Goal: Complete application form

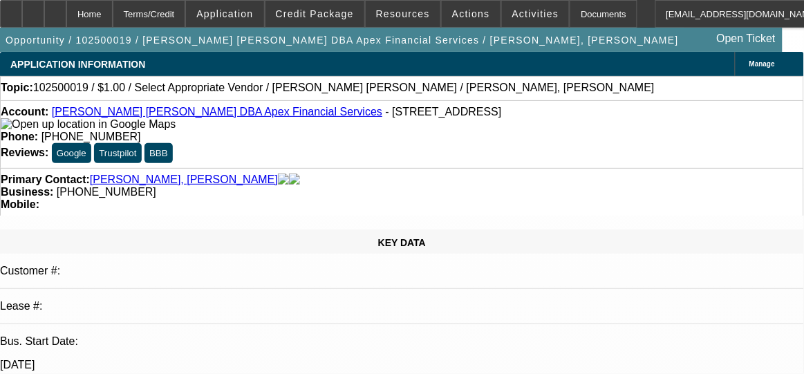
select select "0"
select select "2"
select select "0.1"
select select "1"
select select "2"
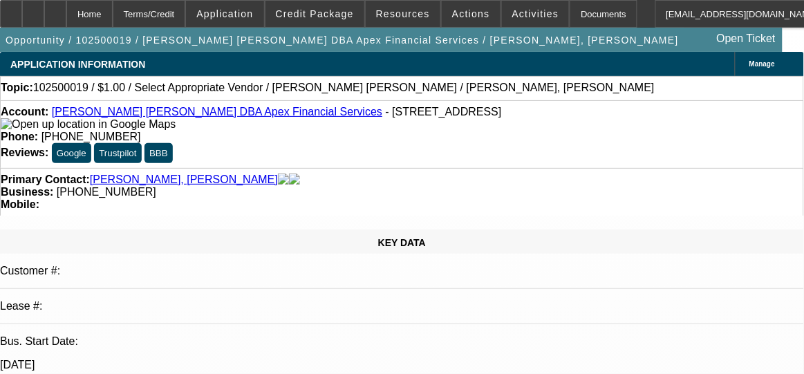
select select "4"
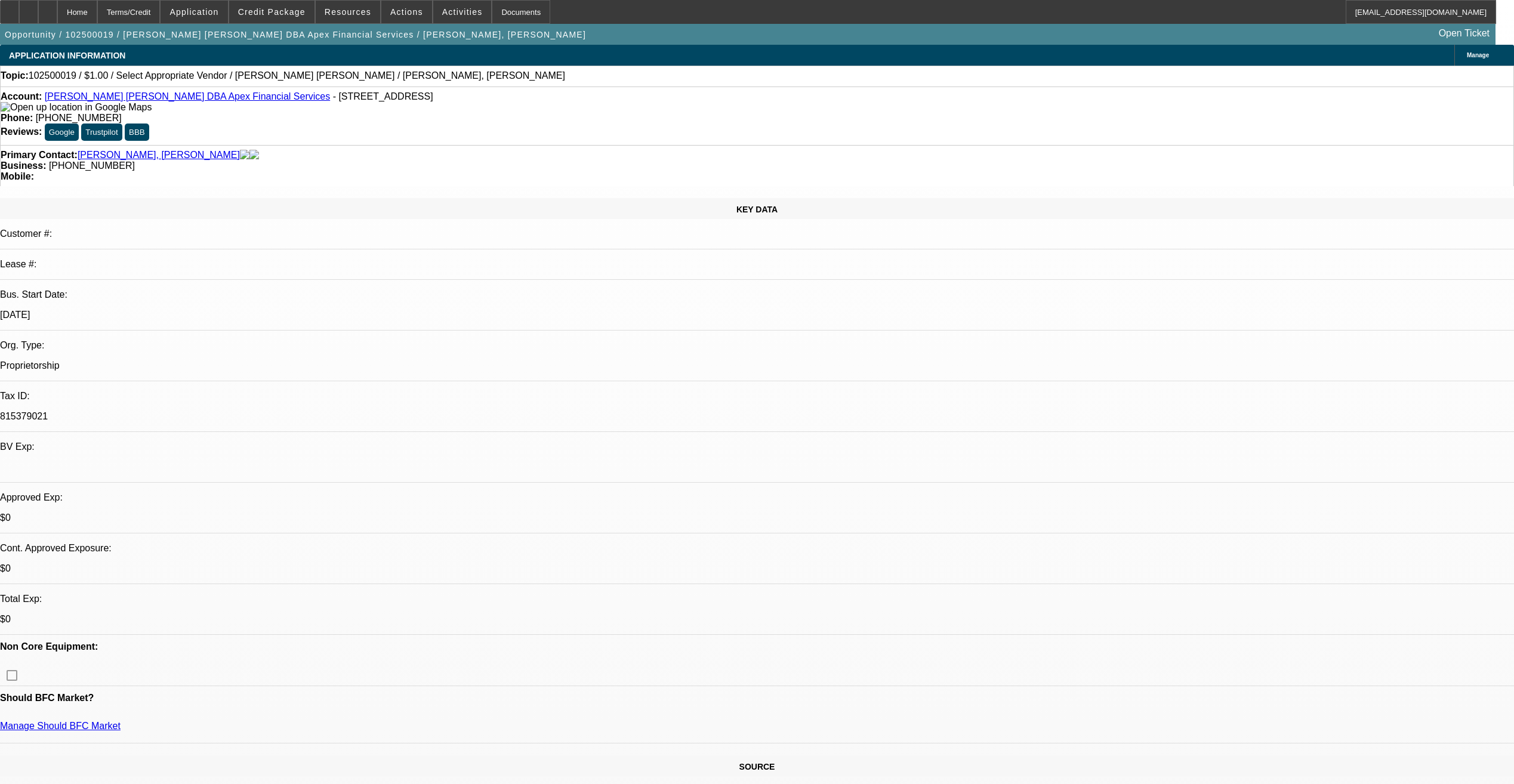
drag, startPoint x: 443, startPoint y: 208, endPoint x: 457, endPoint y: 206, distance: 14.1
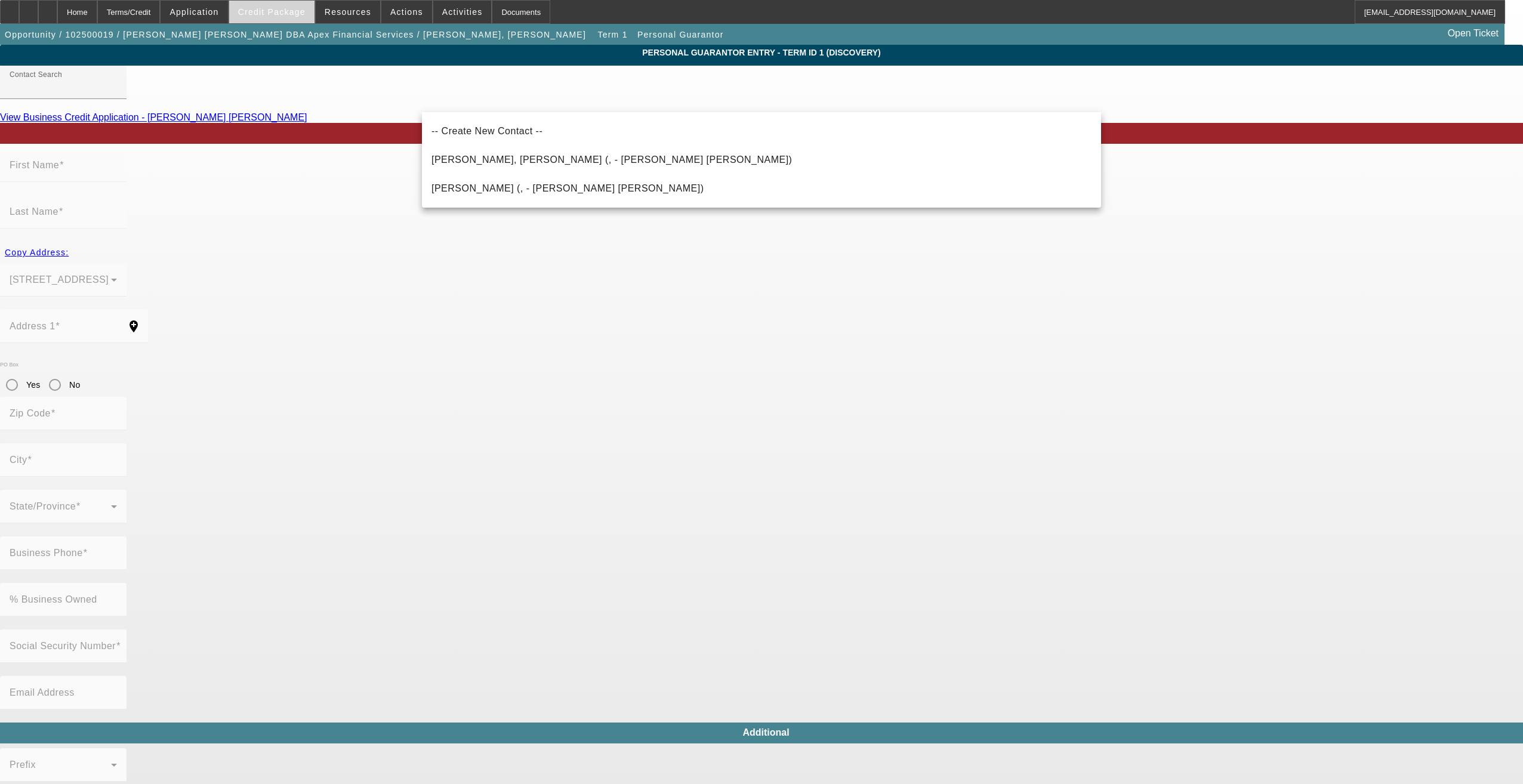
click at [289, 15] on span "Credit Package" at bounding box center [272, 11] width 67 height 9
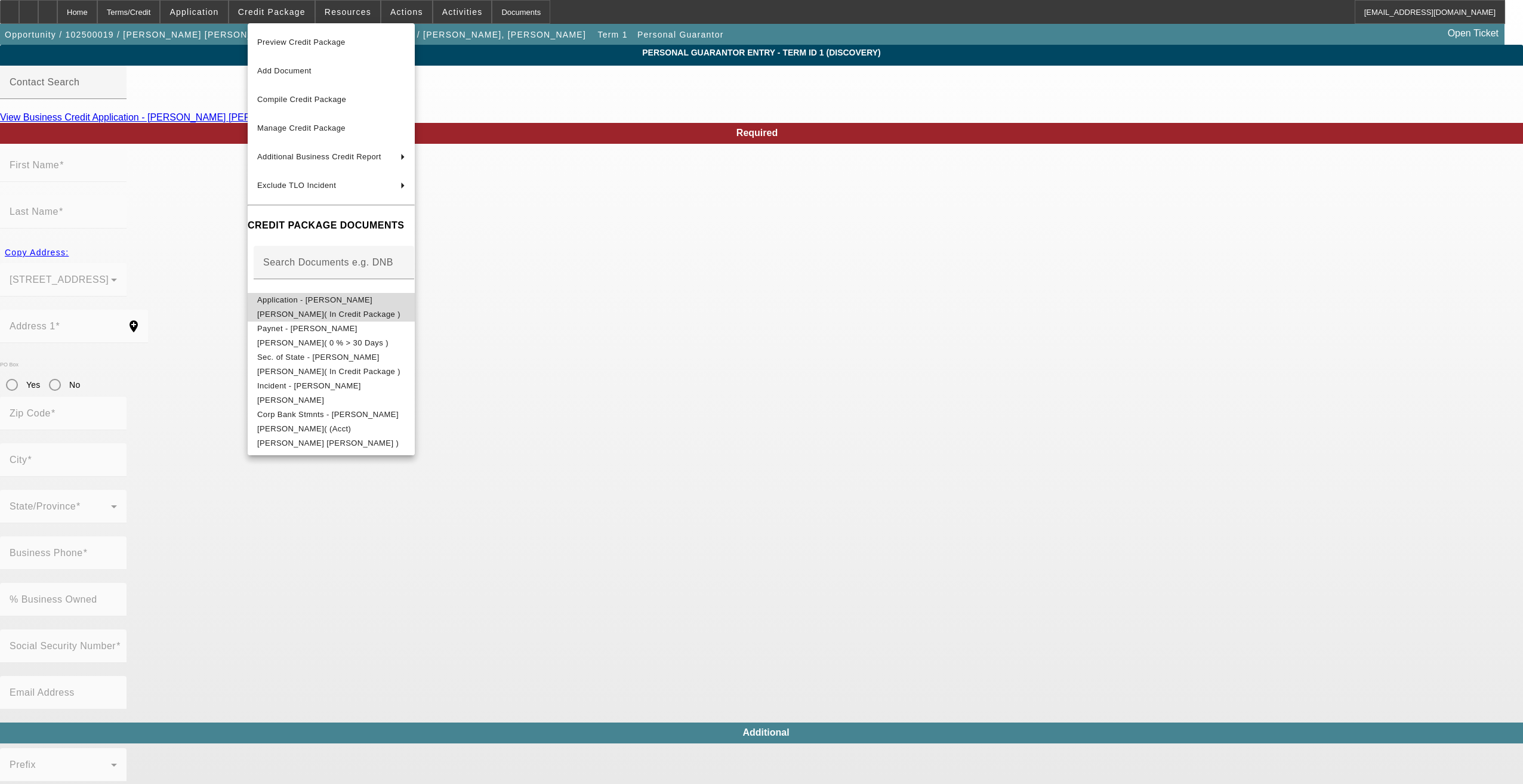
click at [339, 298] on span "Application - Jeffrey M. Bob( In Credit Package )" at bounding box center [331, 307] width 148 height 28
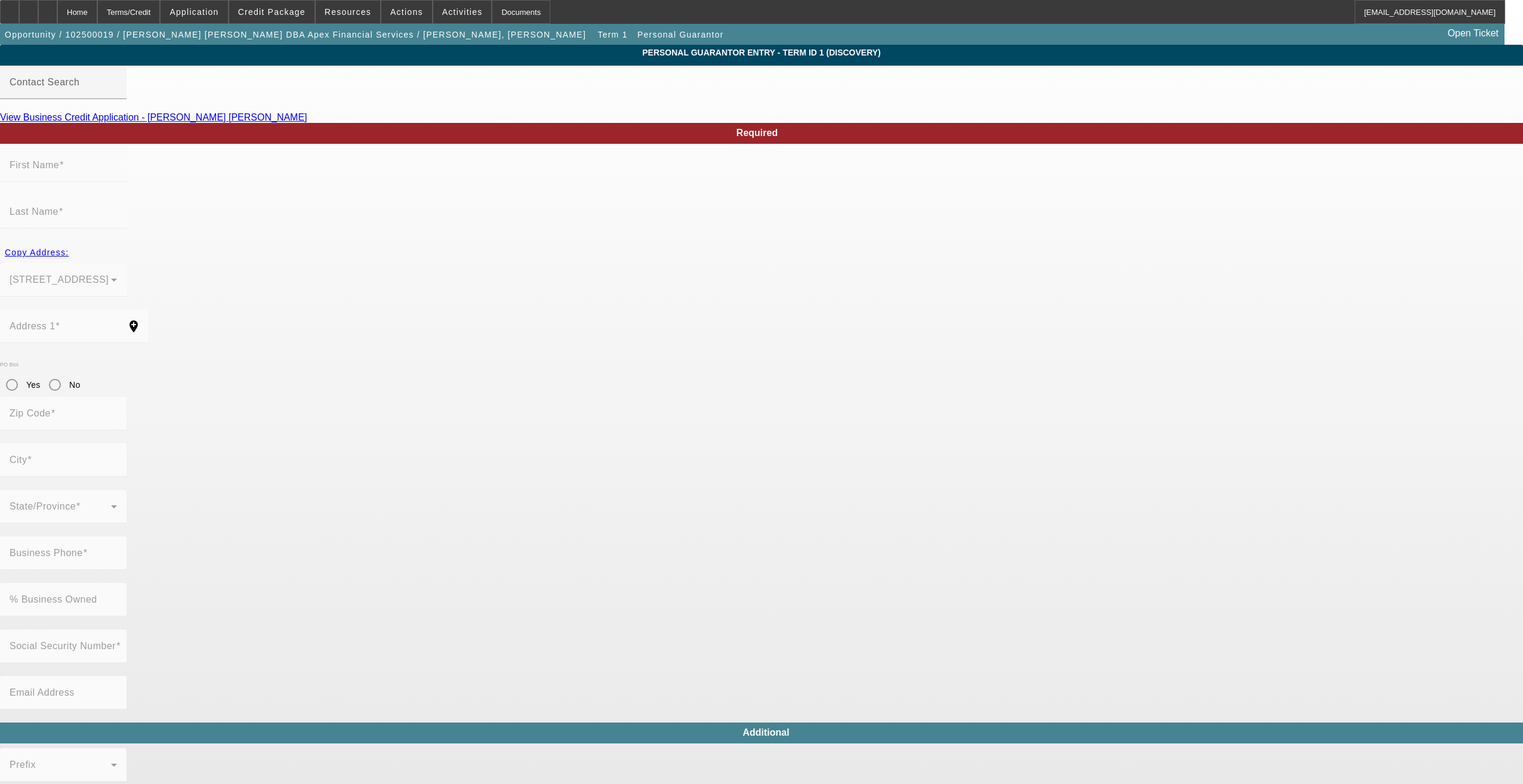
click at [126, 177] on mat-form-field "First Name" at bounding box center [63, 172] width 126 height 47
click at [117, 94] on input "Contact Search" at bounding box center [63, 87] width 107 height 15
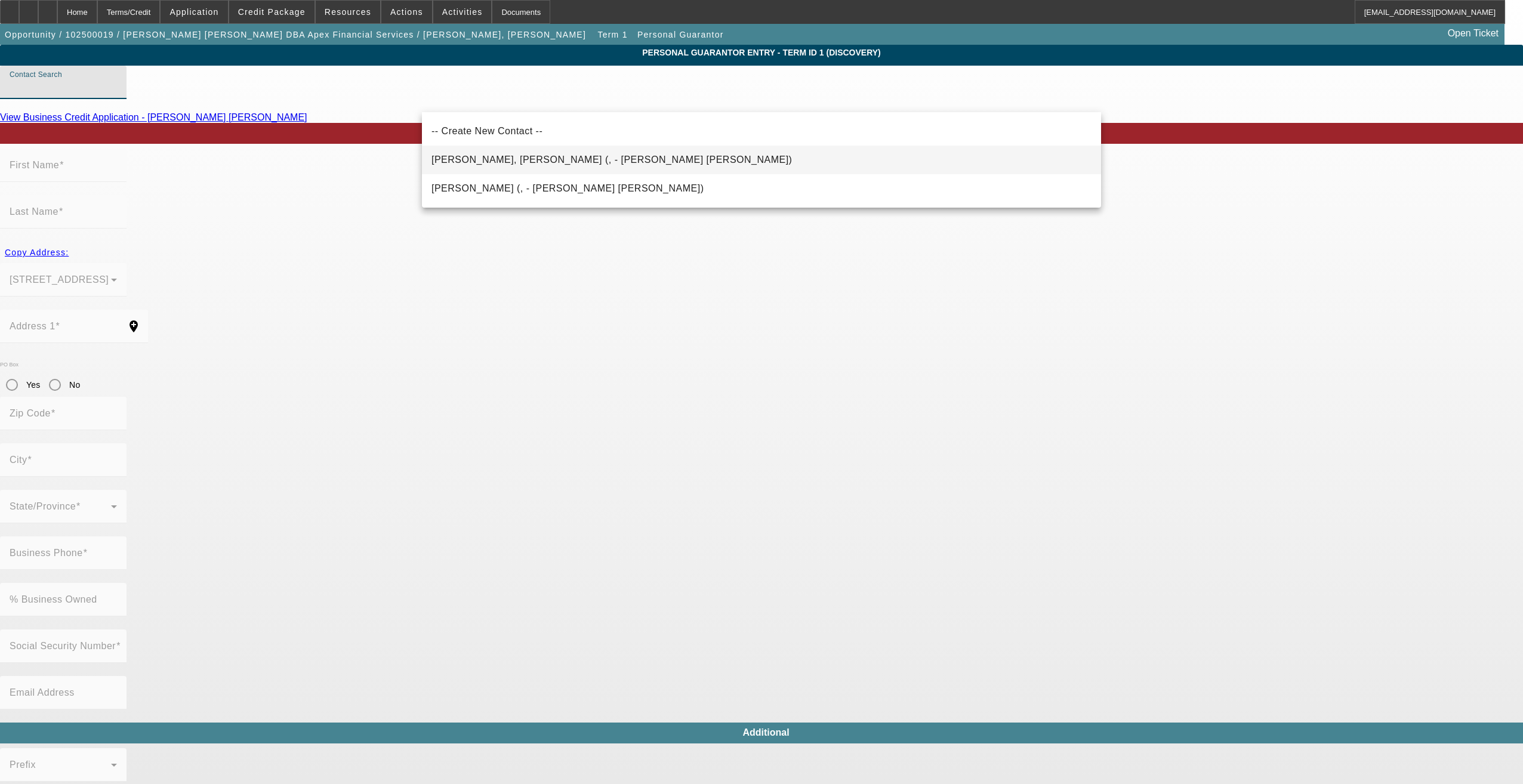
click at [502, 157] on span "Bob, Jeff (, - Jeffrey M. Bob)" at bounding box center [612, 160] width 360 height 10
type input "Bob, Jeff (, - Jeffrey M. Bob)"
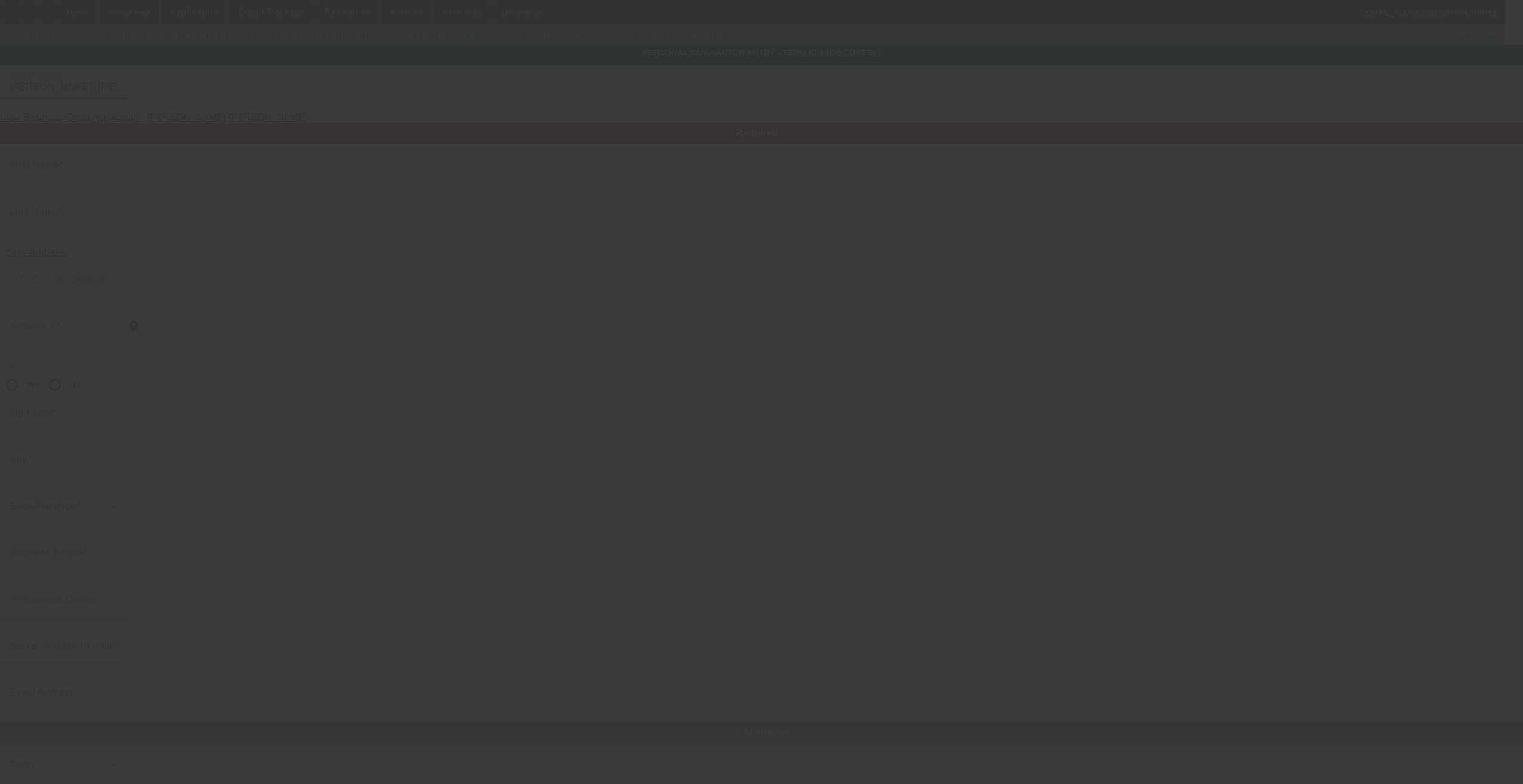
type input "Jeff"
type input "Bob"
radio input "true"
type input "[PHONE_NUMBER]"
type input "jeff@apexfinancialpdx.com"
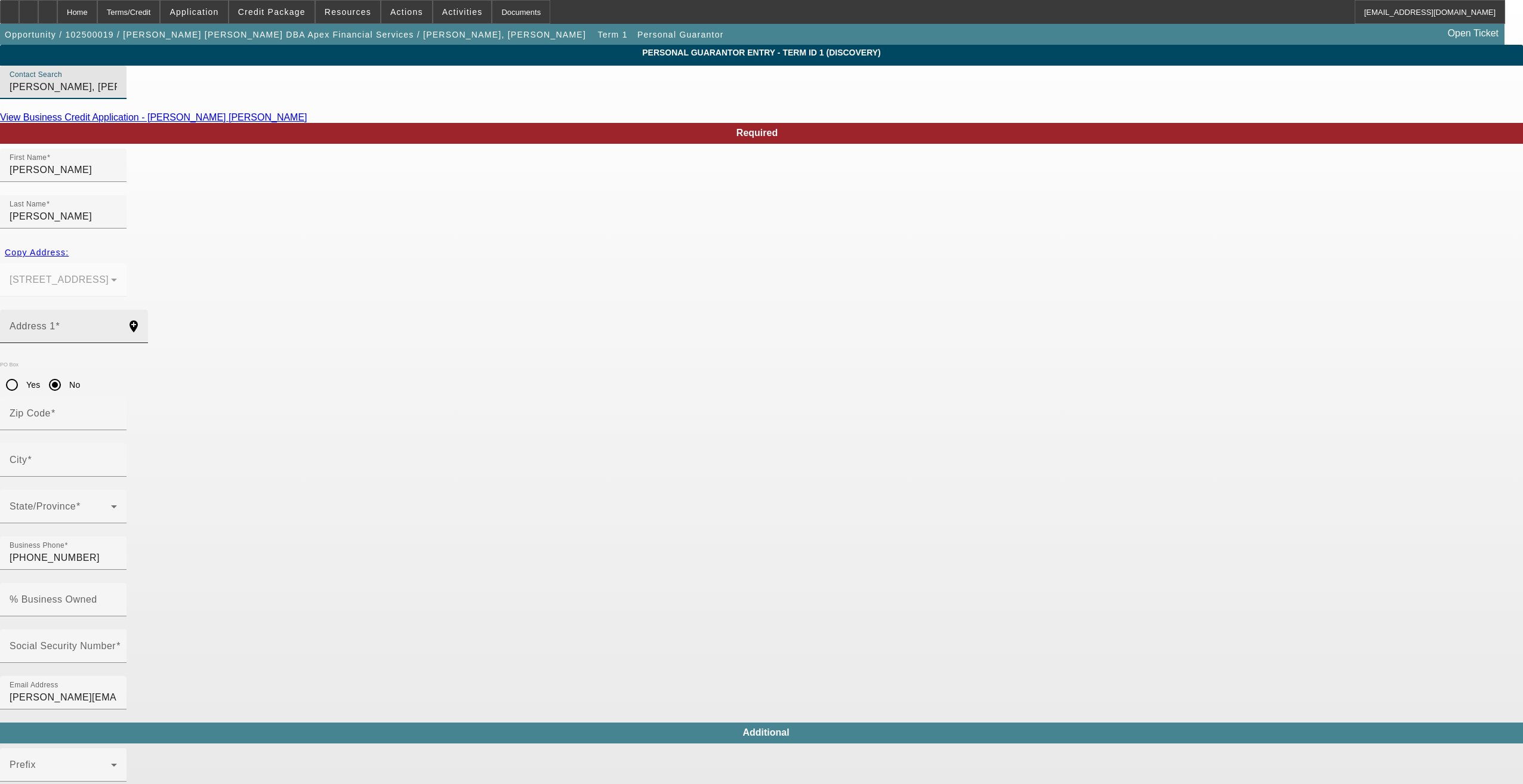
click at [117, 324] on input "Address 1" at bounding box center [63, 331] width 107 height 15
click at [68, 248] on span "Copy Address:" at bounding box center [37, 252] width 64 height 9
type input "11885 SW Edgewood St"
radio input "false"
type input "97225"
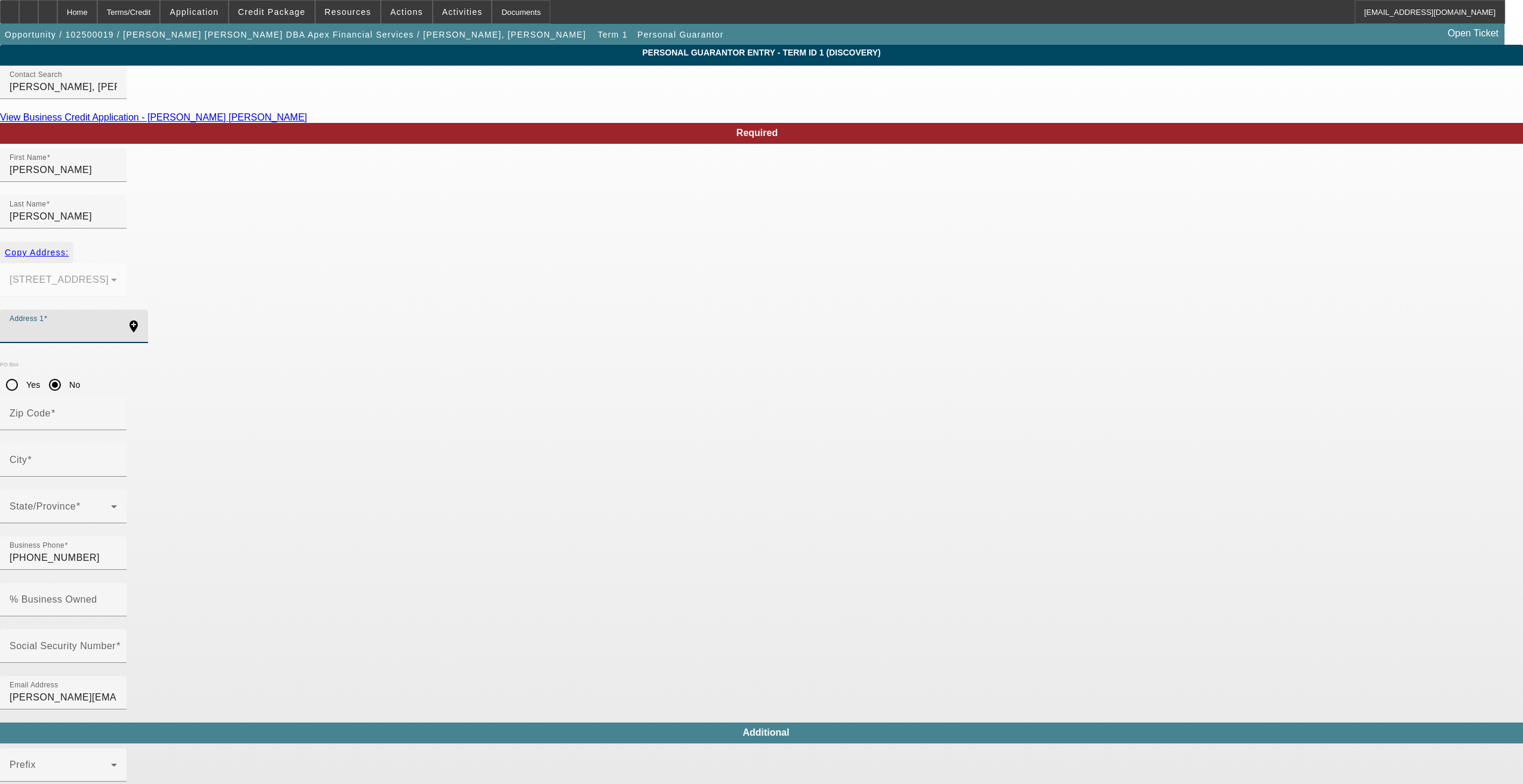
type input "Portland"
click at [67, 373] on input "No" at bounding box center [55, 385] width 24 height 24
radio input "true"
click at [117, 442] on input "% Business Owned" at bounding box center [63, 604] width 107 height 15
type input "100"
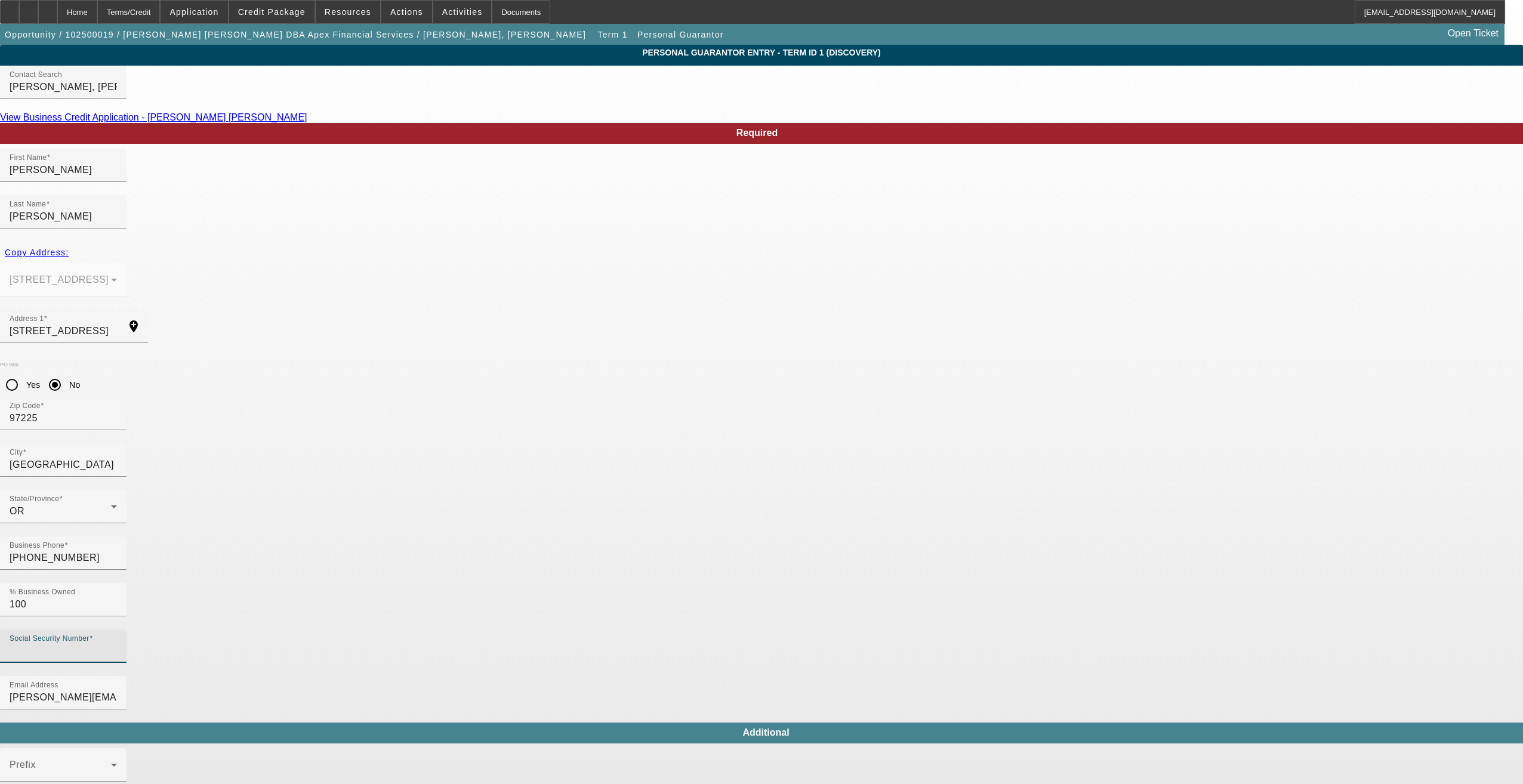
click at [117, 442] on input "Social Security Number" at bounding box center [63, 651] width 107 height 15
click at [901, 442] on div "Required First Name Jeff Last Name Bob Copy Address: 11885 SW Edgewood St Portl…" at bounding box center [761, 667] width 1523 height 1091
click at [116, 442] on mat-label "Social Security Number" at bounding box center [62, 646] width 106 height 10
click at [117, 442] on input "Social Security Number" at bounding box center [63, 651] width 107 height 15
type input "000-00-0000"
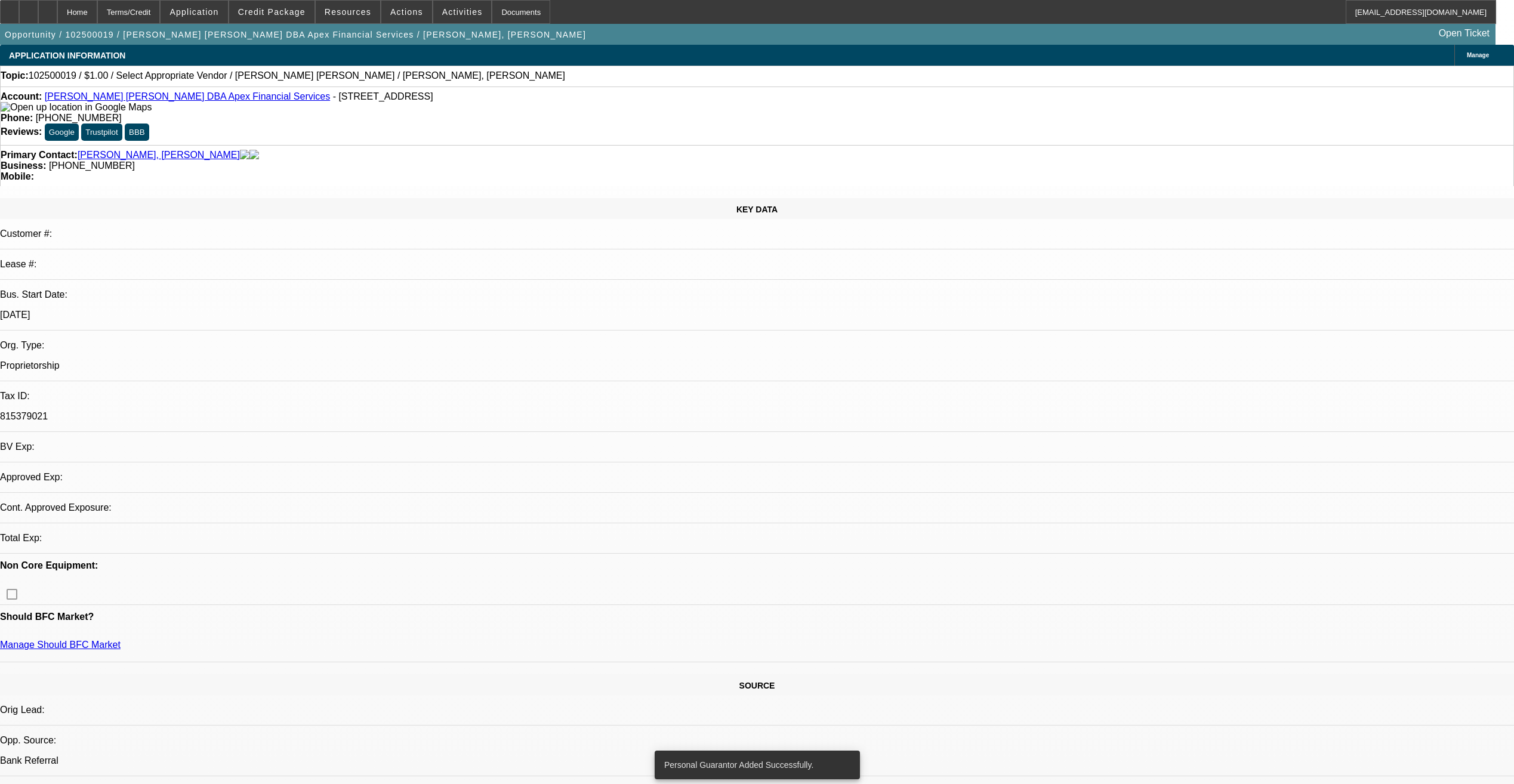
select select "0"
select select "2"
select select "0.1"
select select "4"
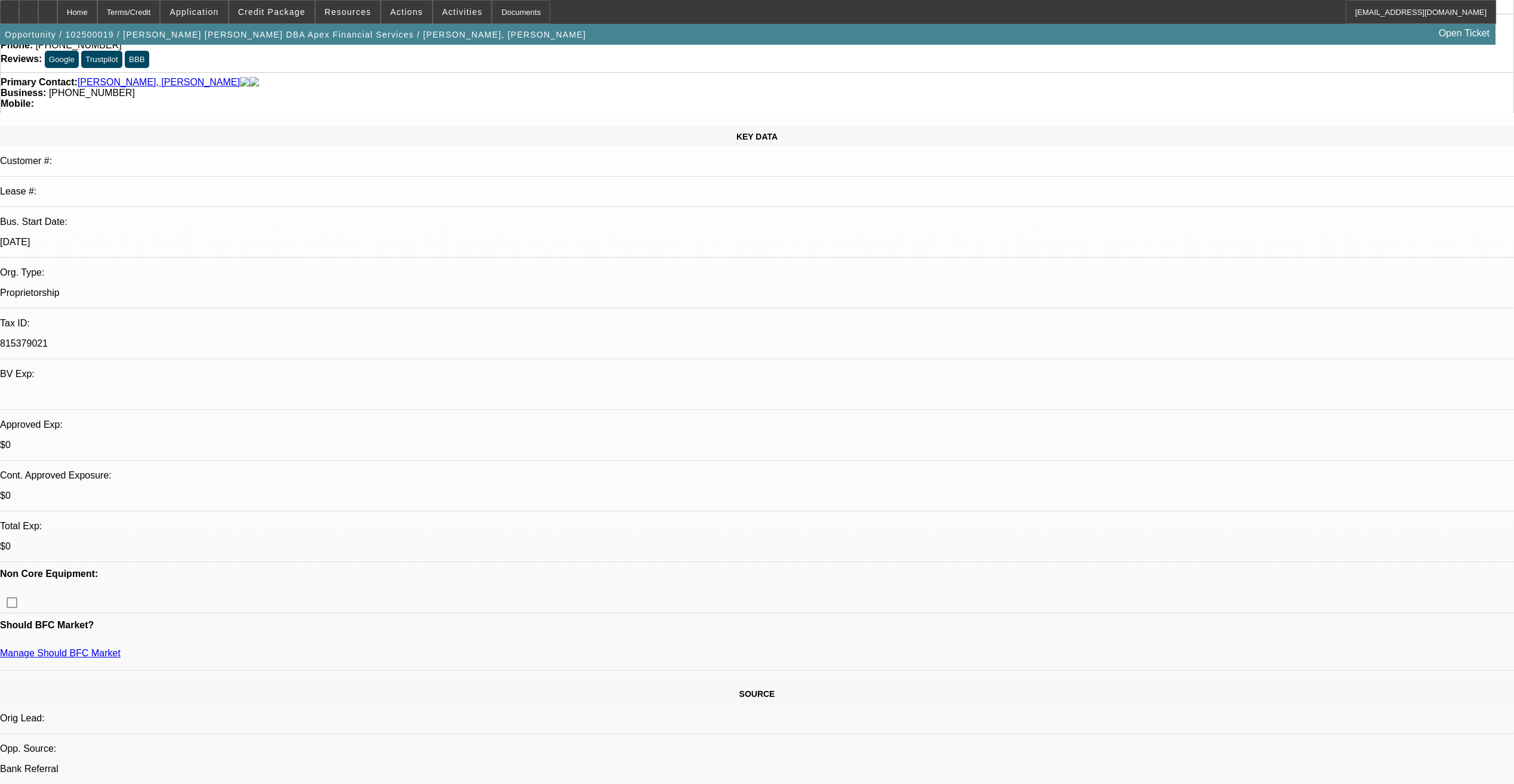
scroll to position [179, 0]
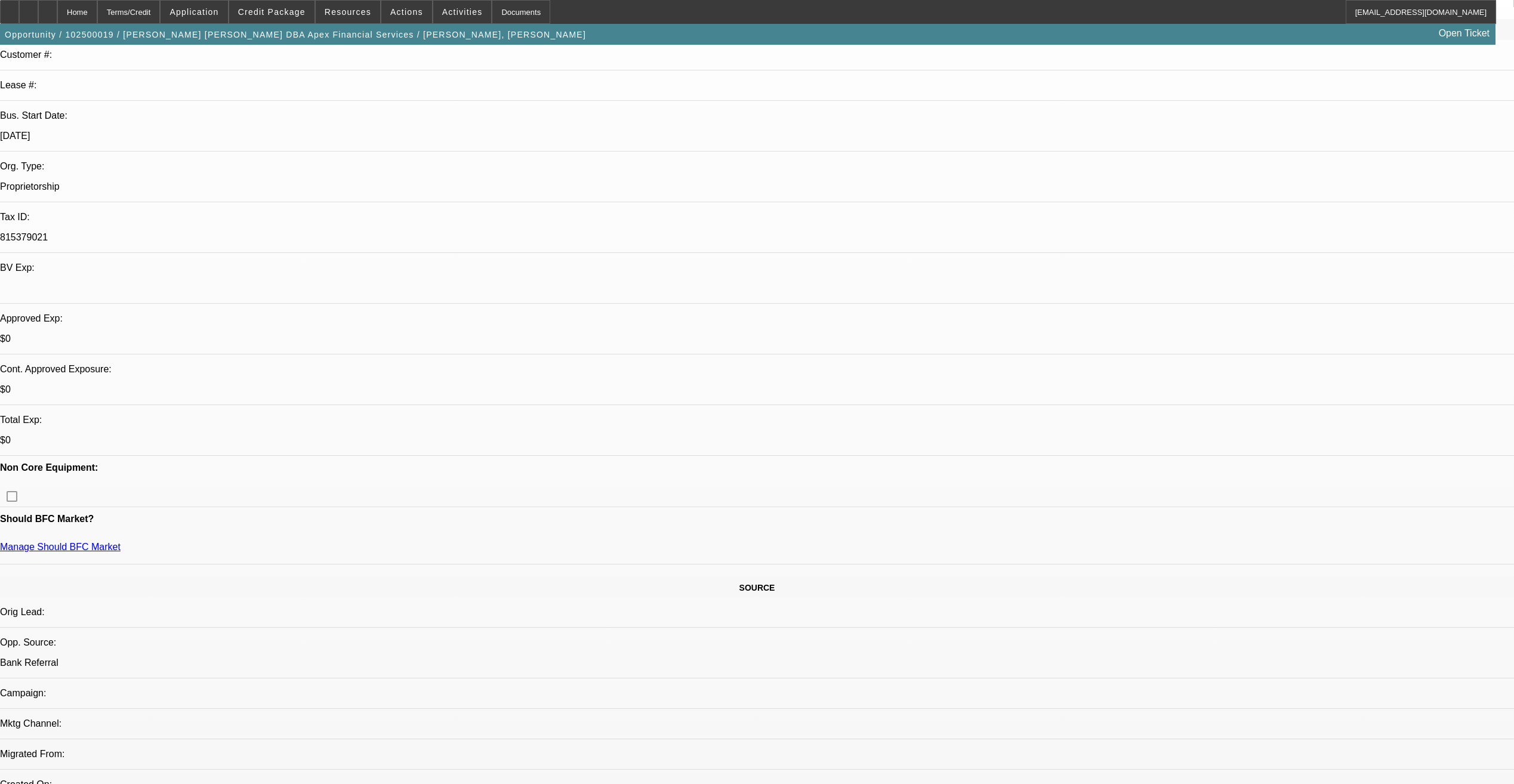
click at [57, 18] on div at bounding box center [48, 12] width 19 height 24
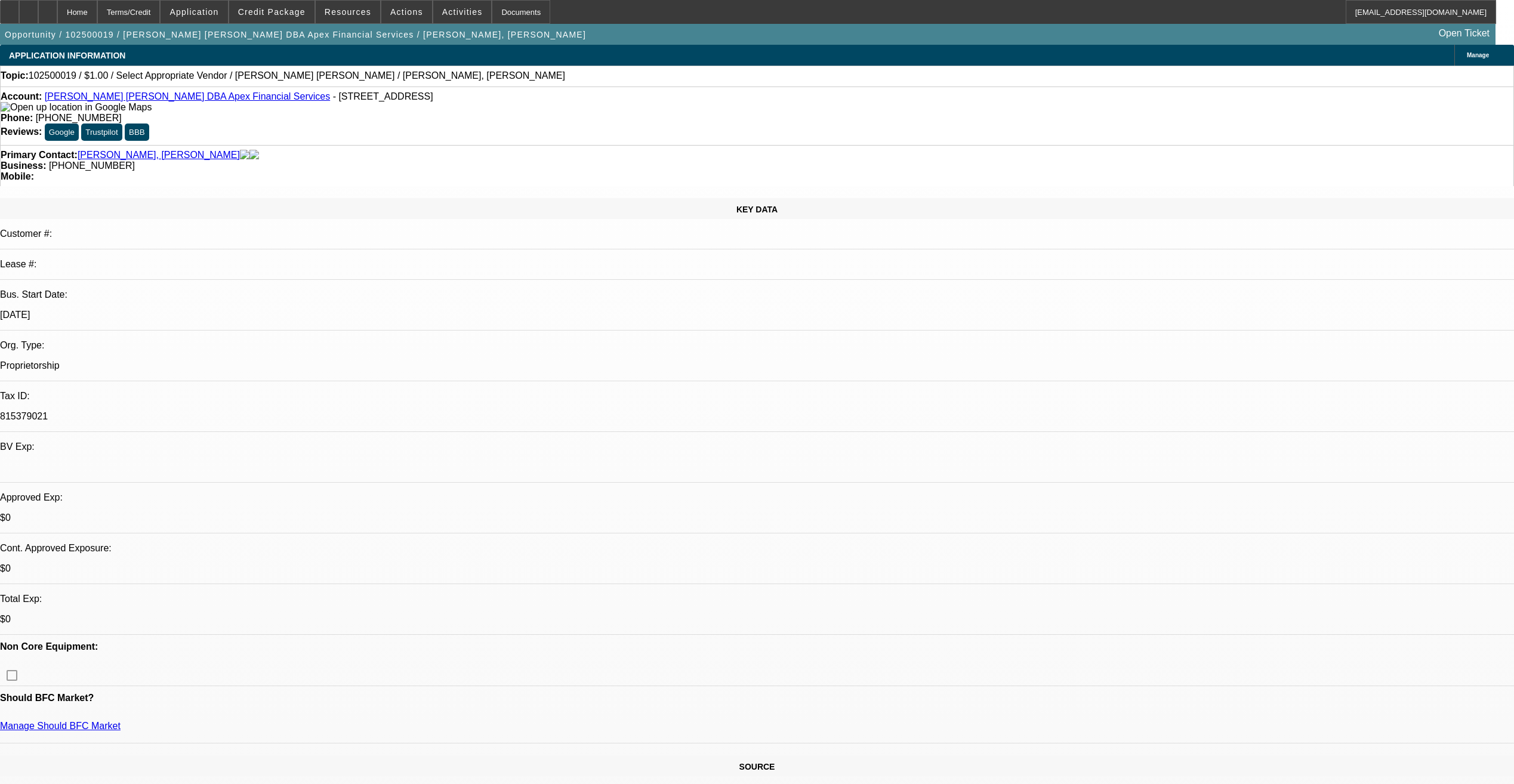
select select "0"
select select "2"
select select "0.1"
select select "1"
select select "2"
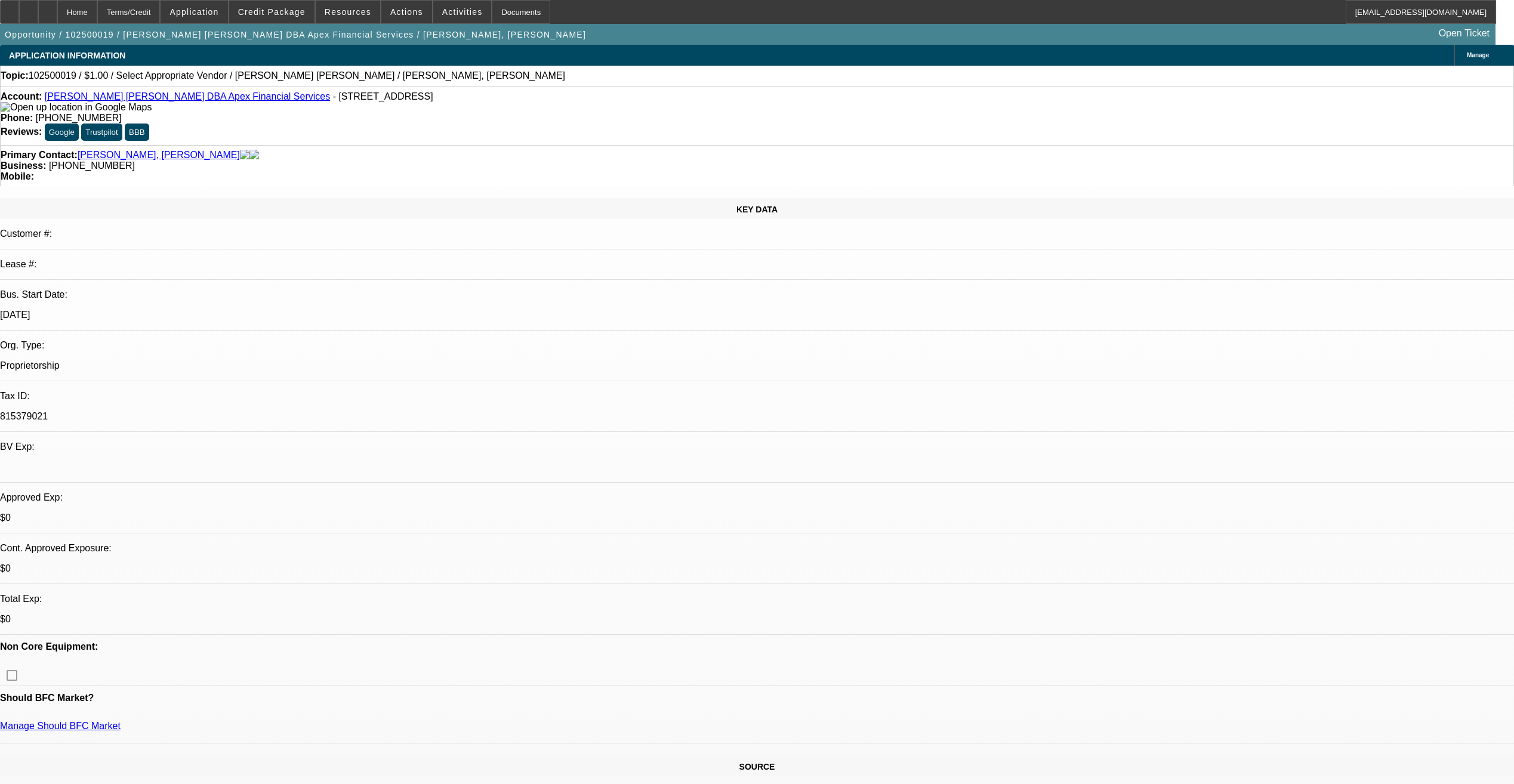
select select "4"
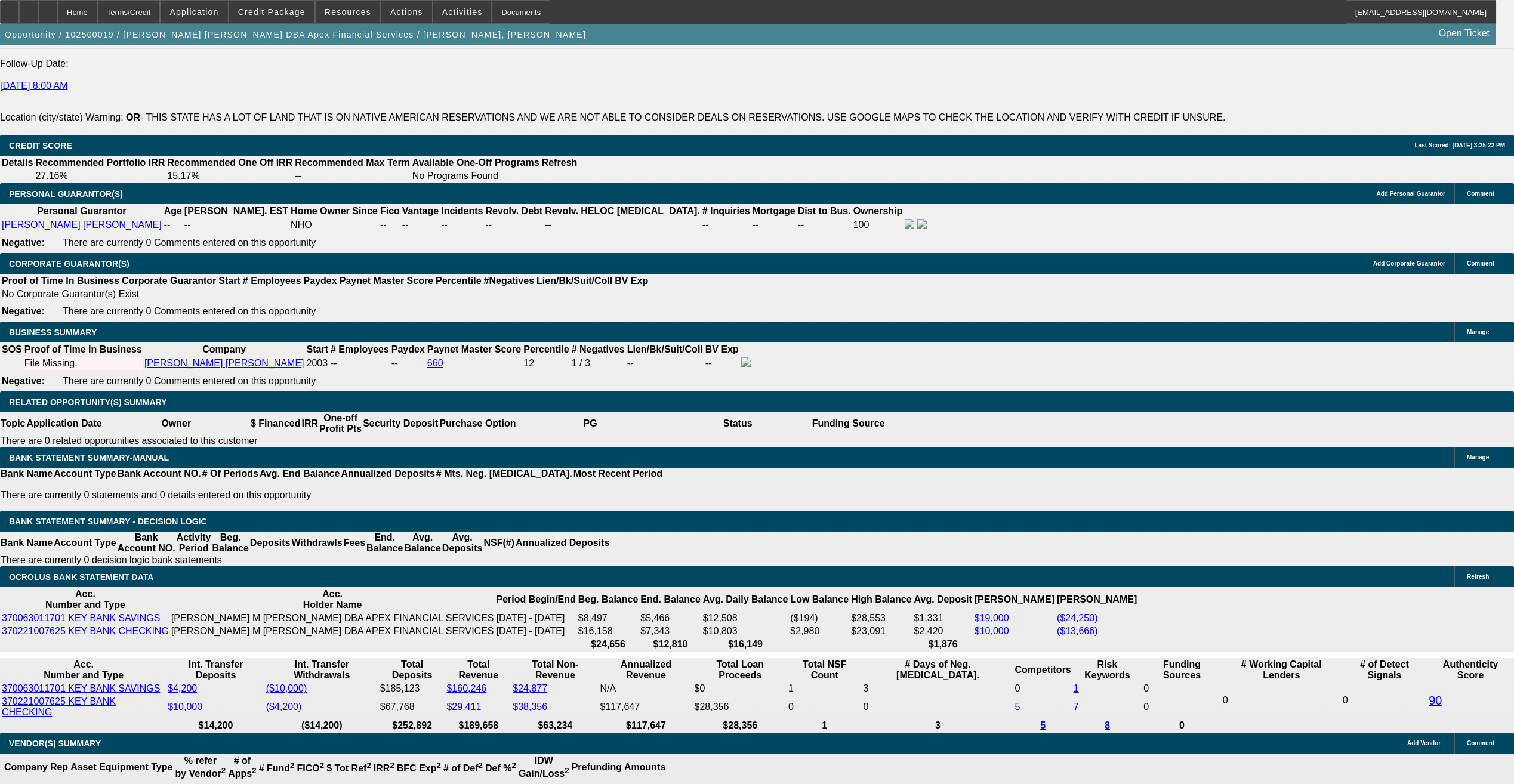
scroll to position [1628, 0]
